Goal: Find specific page/section

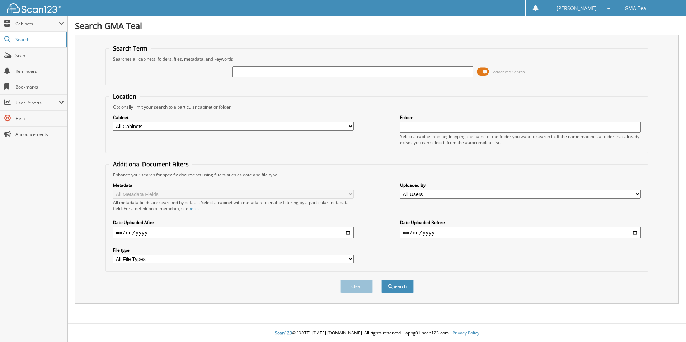
click at [360, 72] on input "text" at bounding box center [353, 71] width 241 height 11
type input "12616083"
click at [381, 280] on button "Search" at bounding box center [397, 286] width 32 height 13
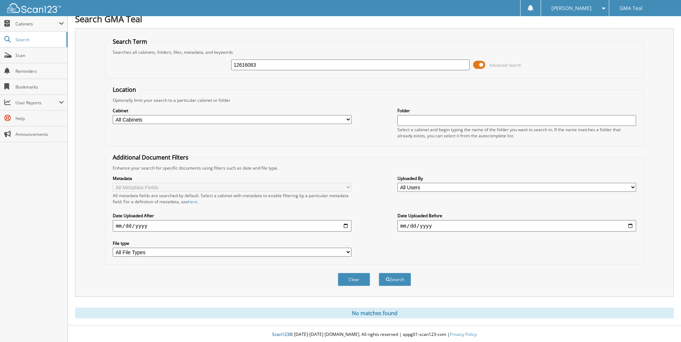
scroll to position [9, 0]
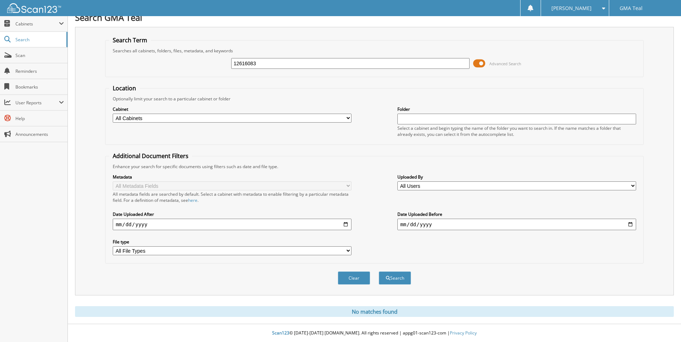
click at [379, 272] on button "Search" at bounding box center [395, 278] width 32 height 13
